Goal: Information Seeking & Learning: Learn about a topic

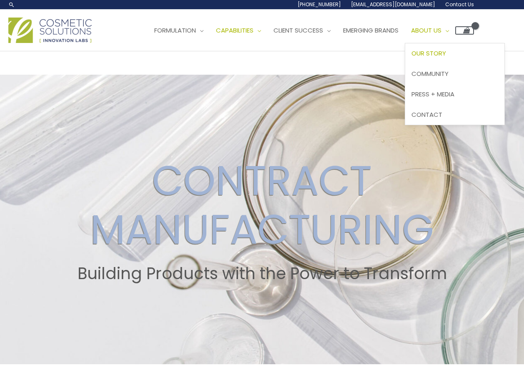
click at [446, 49] on span "Our Story" at bounding box center [429, 53] width 35 height 9
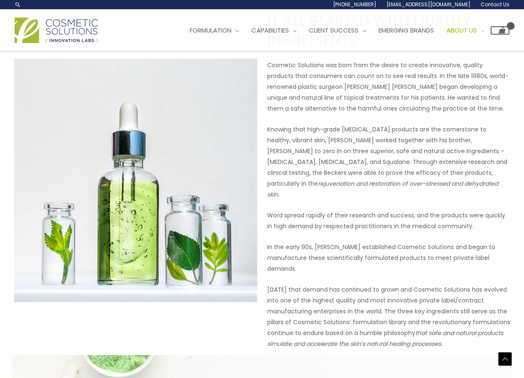
scroll to position [292, 0]
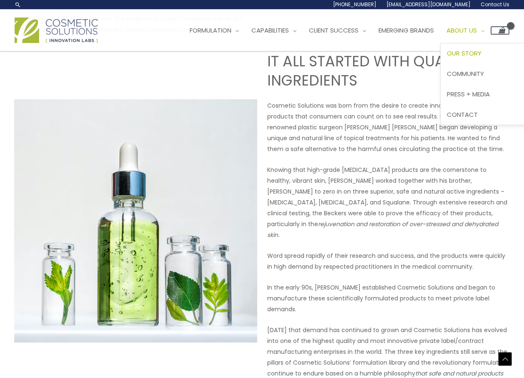
click at [475, 33] on span "About Us" at bounding box center [462, 30] width 30 height 9
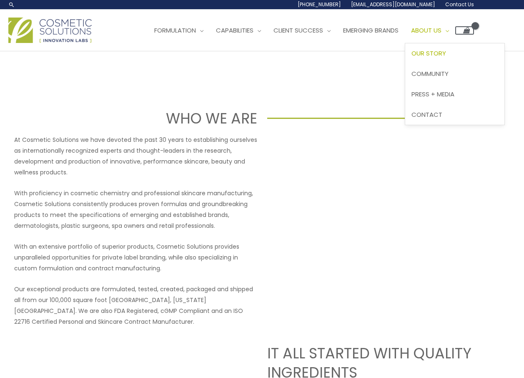
click at [442, 37] on link "About Us" at bounding box center [430, 30] width 50 height 25
click at [388, 35] on link "Emerging Brands" at bounding box center [371, 30] width 68 height 25
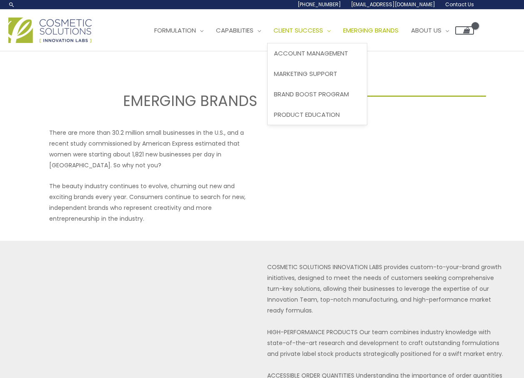
click at [319, 29] on span "Client Success" at bounding box center [299, 30] width 50 height 9
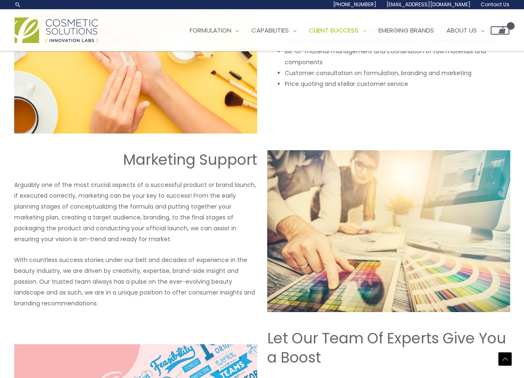
scroll to position [792, 0]
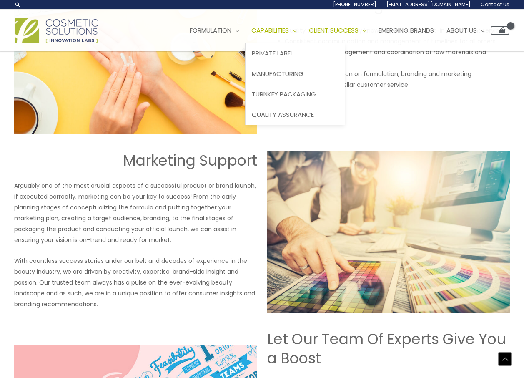
click at [286, 30] on span "Capabilities" at bounding box center [270, 30] width 38 height 9
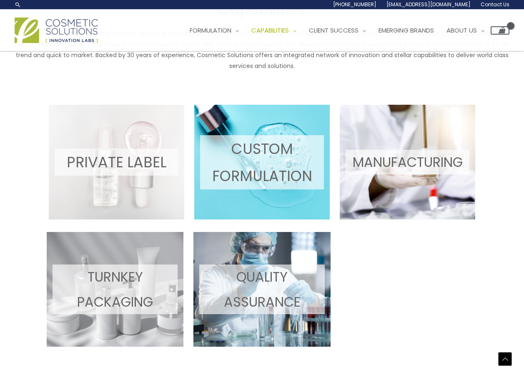
scroll to position [292, 0]
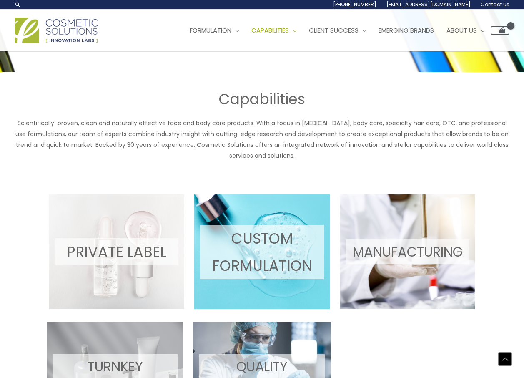
click at [422, 247] on p "MANUFACTURING" at bounding box center [408, 251] width 124 height 25
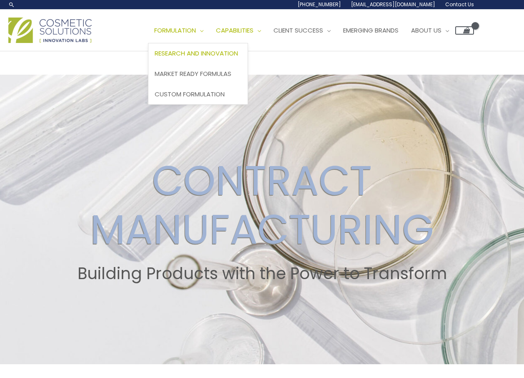
click at [195, 58] on link "Research and Innovation" at bounding box center [197, 53] width 99 height 20
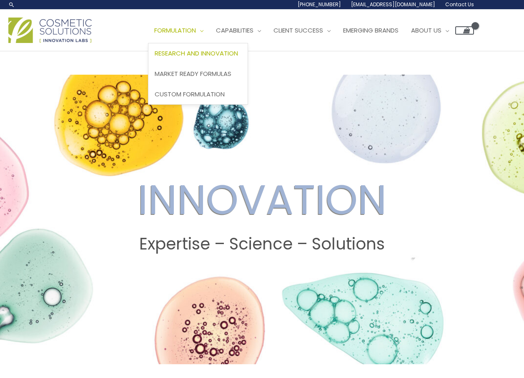
click at [194, 33] on span "Formulation" at bounding box center [175, 30] width 42 height 9
click at [193, 32] on span "Formulation" at bounding box center [175, 30] width 42 height 9
click at [196, 26] on span "Formulation" at bounding box center [175, 30] width 42 height 9
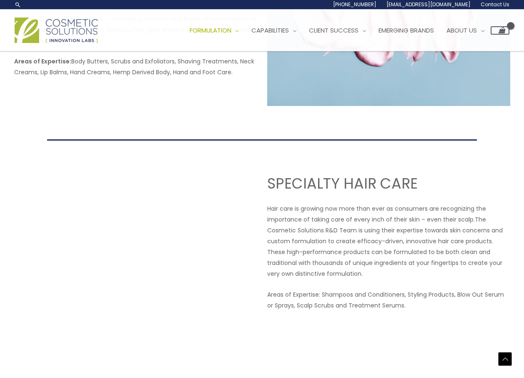
scroll to position [968, 0]
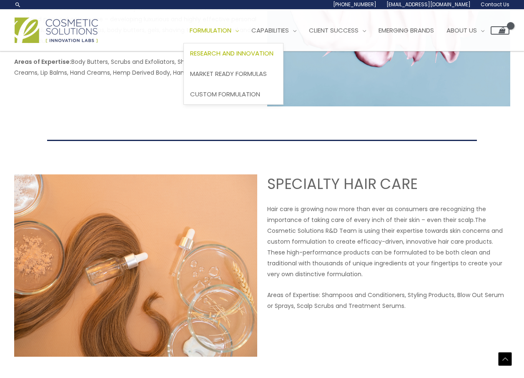
click at [222, 37] on link "Formulation" at bounding box center [214, 30] width 62 height 25
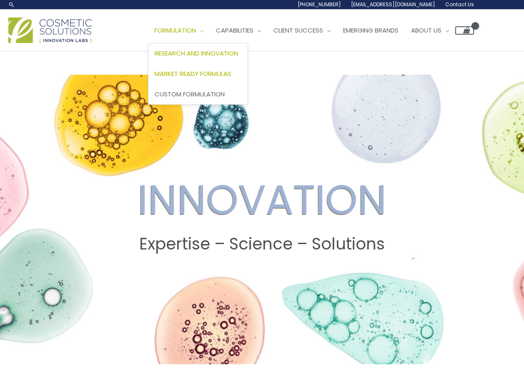
click at [217, 75] on span "Market Ready Formulas" at bounding box center [193, 73] width 77 height 9
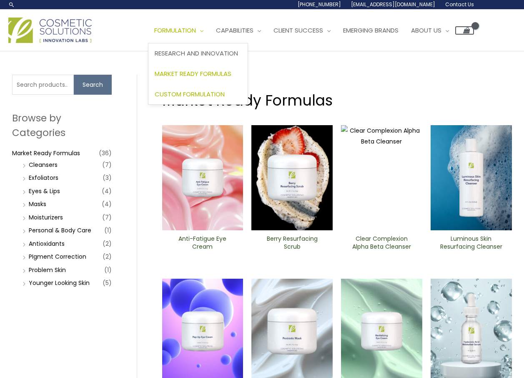
click at [193, 88] on link "Custom Formulation" at bounding box center [197, 94] width 99 height 20
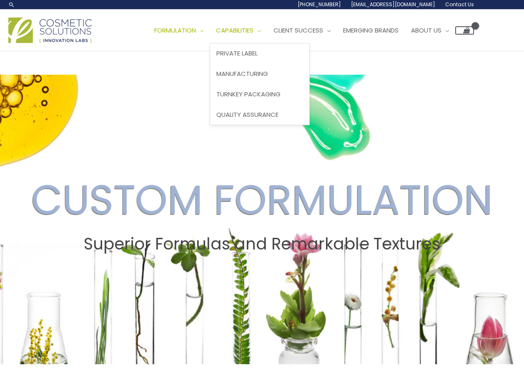
click at [254, 27] on span "Capabilities" at bounding box center [235, 30] width 38 height 9
click at [256, 50] on span "Private Label" at bounding box center [236, 53] width 41 height 9
click at [258, 53] on span "Private Label" at bounding box center [236, 53] width 41 height 9
click at [268, 73] on span "Manufacturing" at bounding box center [242, 73] width 52 height 9
click at [262, 98] on span "Turnkey Packaging" at bounding box center [248, 94] width 64 height 9
